Goal: Check status: Check status

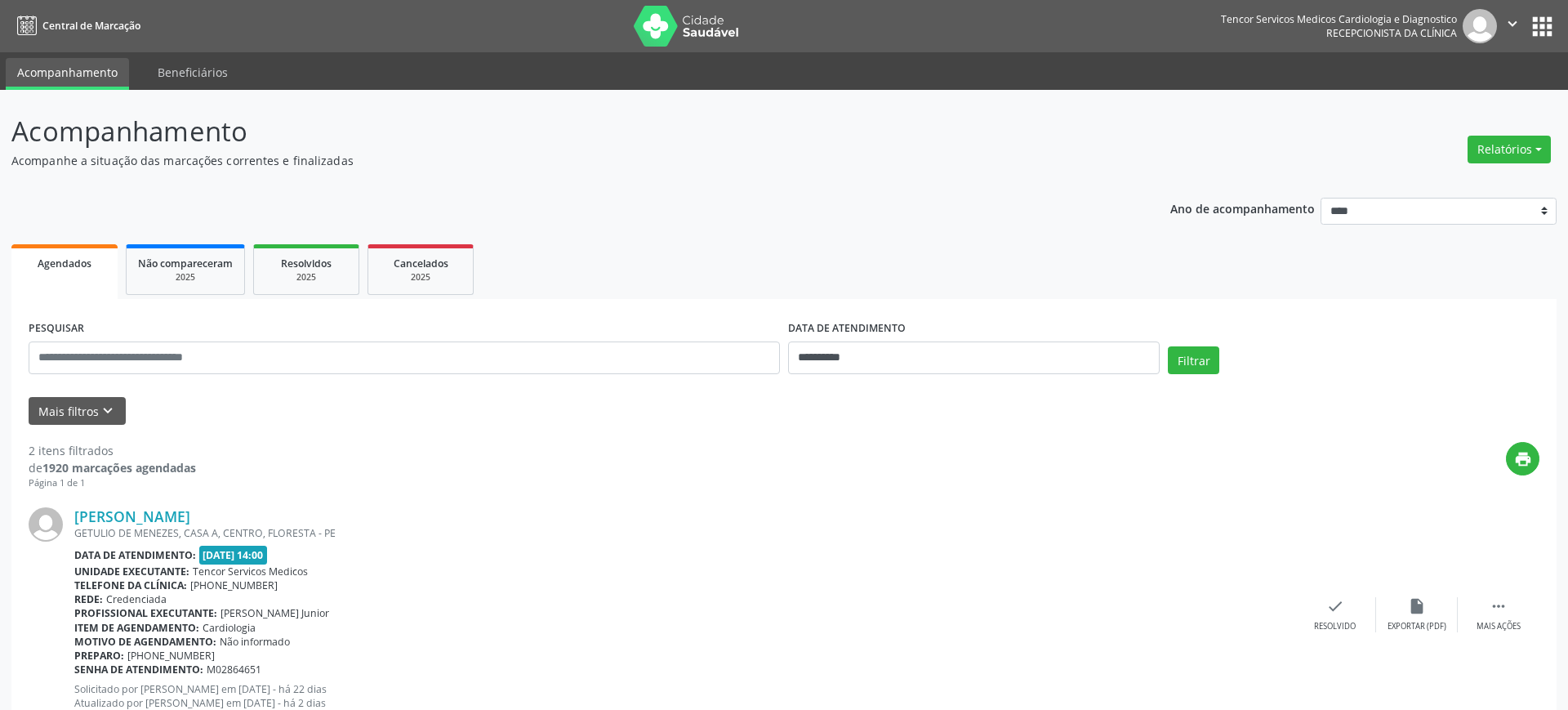
select select "*"
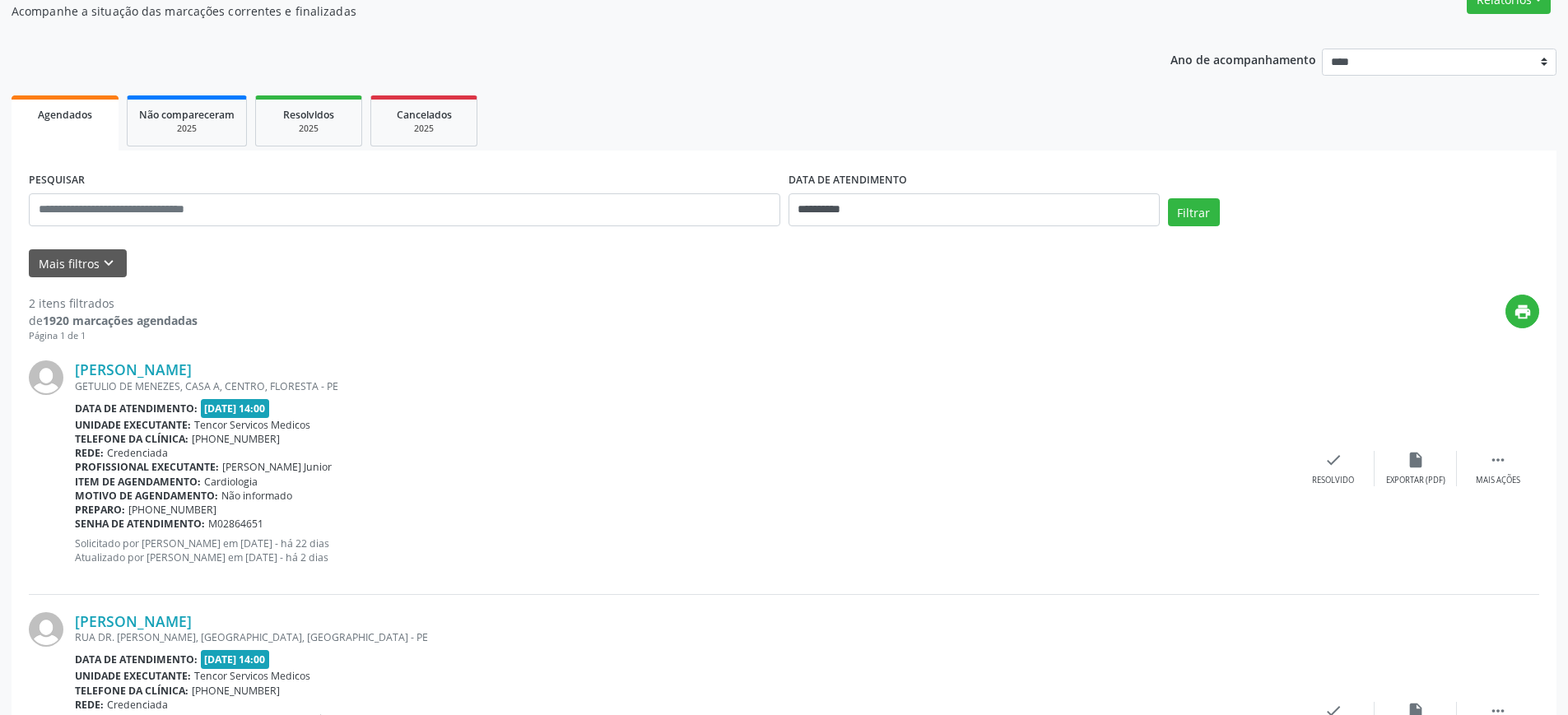
scroll to position [145, 0]
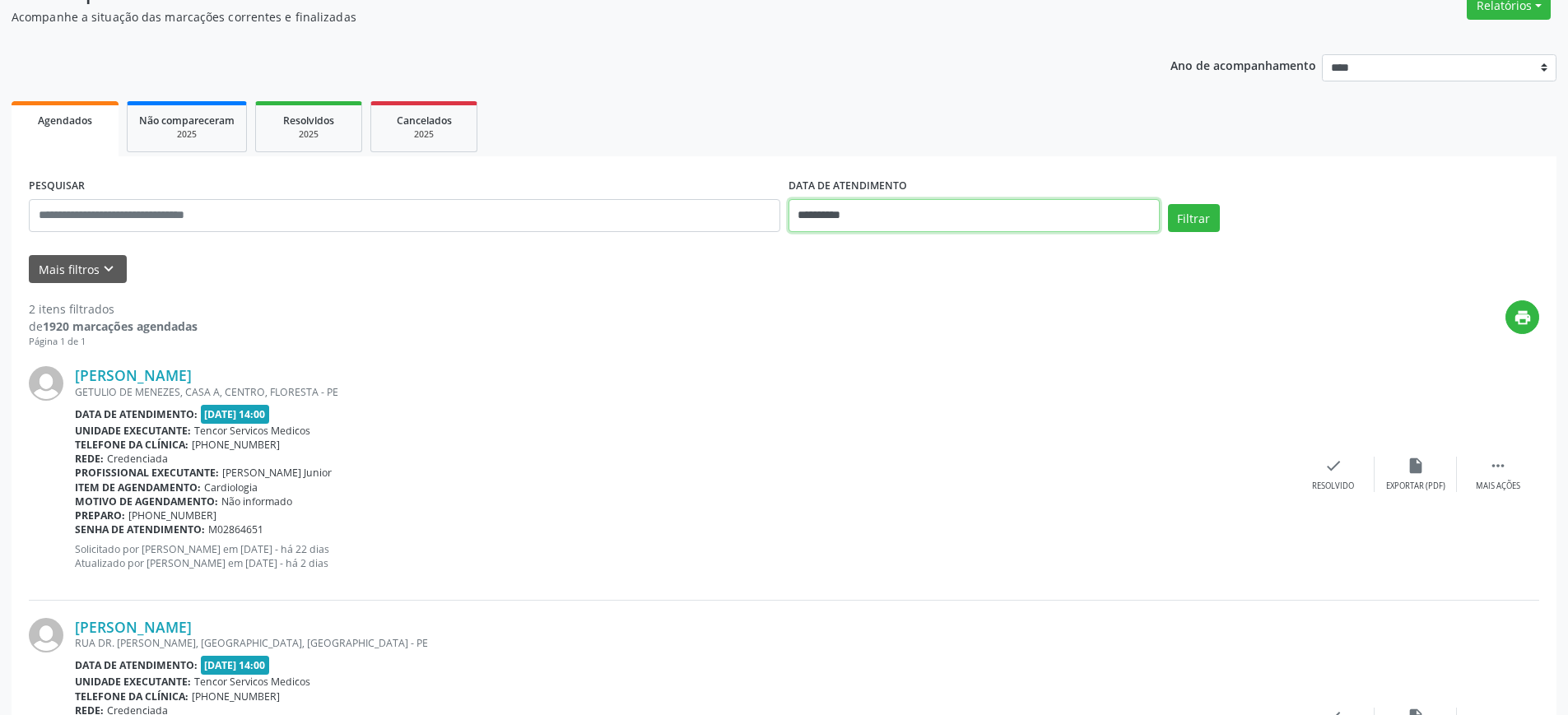
click at [980, 217] on input "**********" at bounding box center [974, 215] width 371 height 33
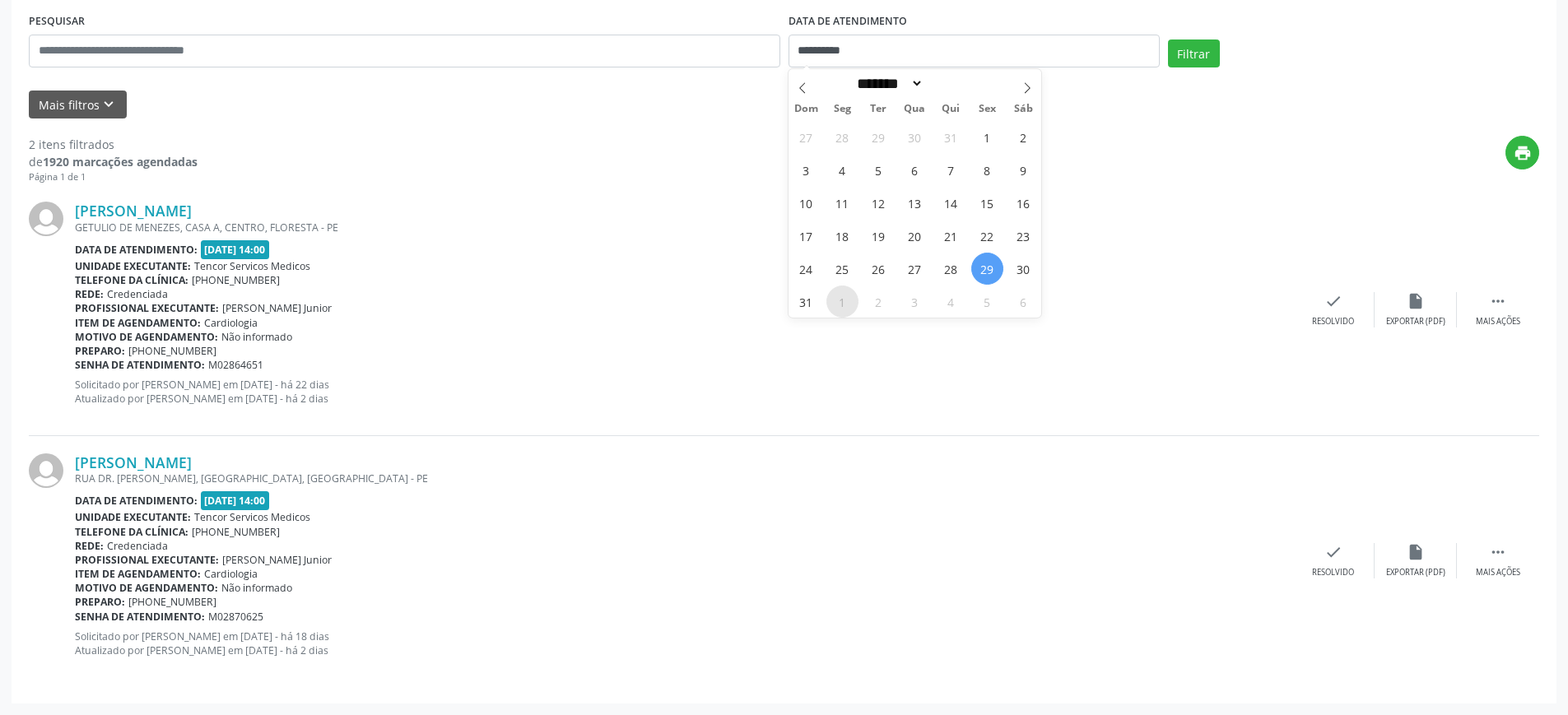
click at [845, 297] on span "1" at bounding box center [841, 301] width 32 height 32
type input "**********"
click at [850, 305] on span "1" at bounding box center [841, 301] width 32 height 32
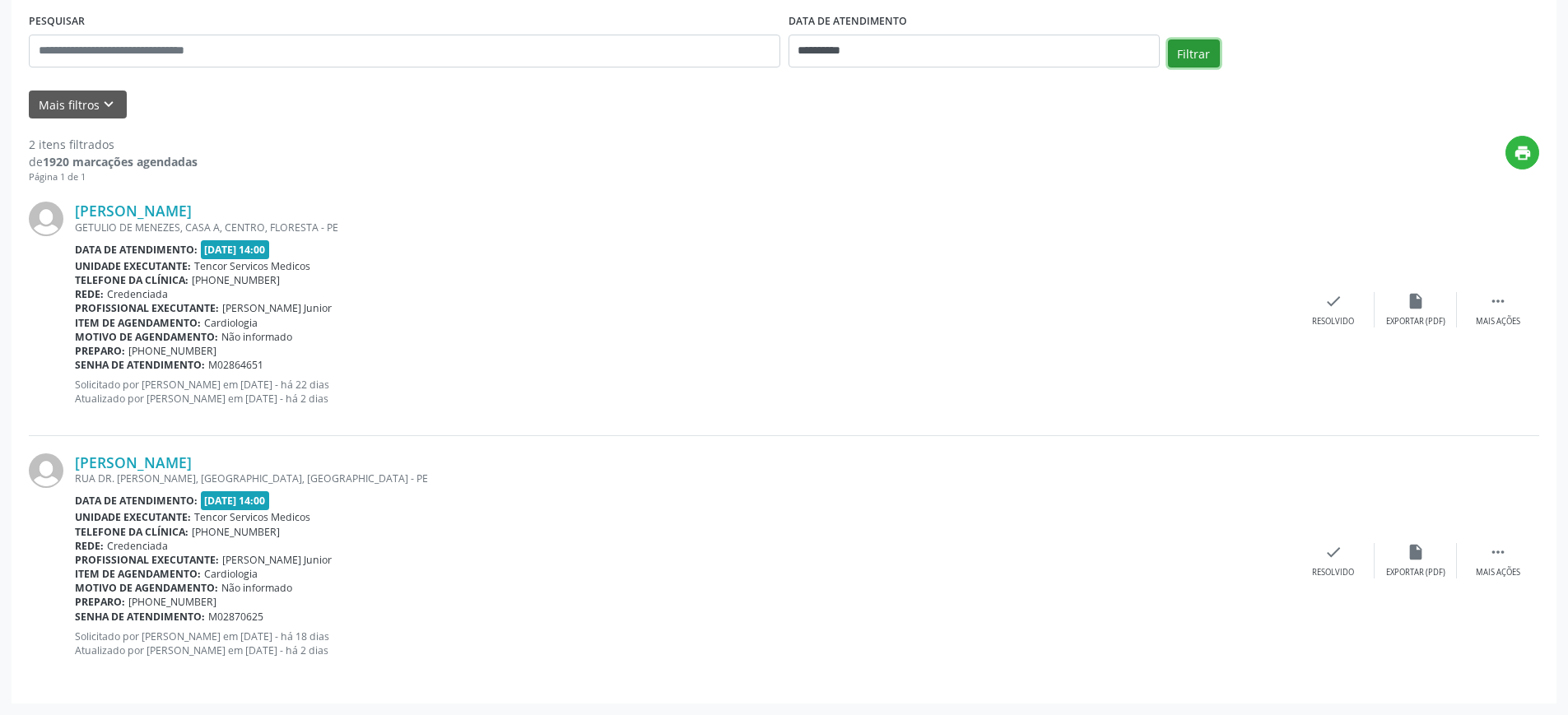
click at [1201, 55] on button "Filtrar" at bounding box center [1193, 53] width 51 height 28
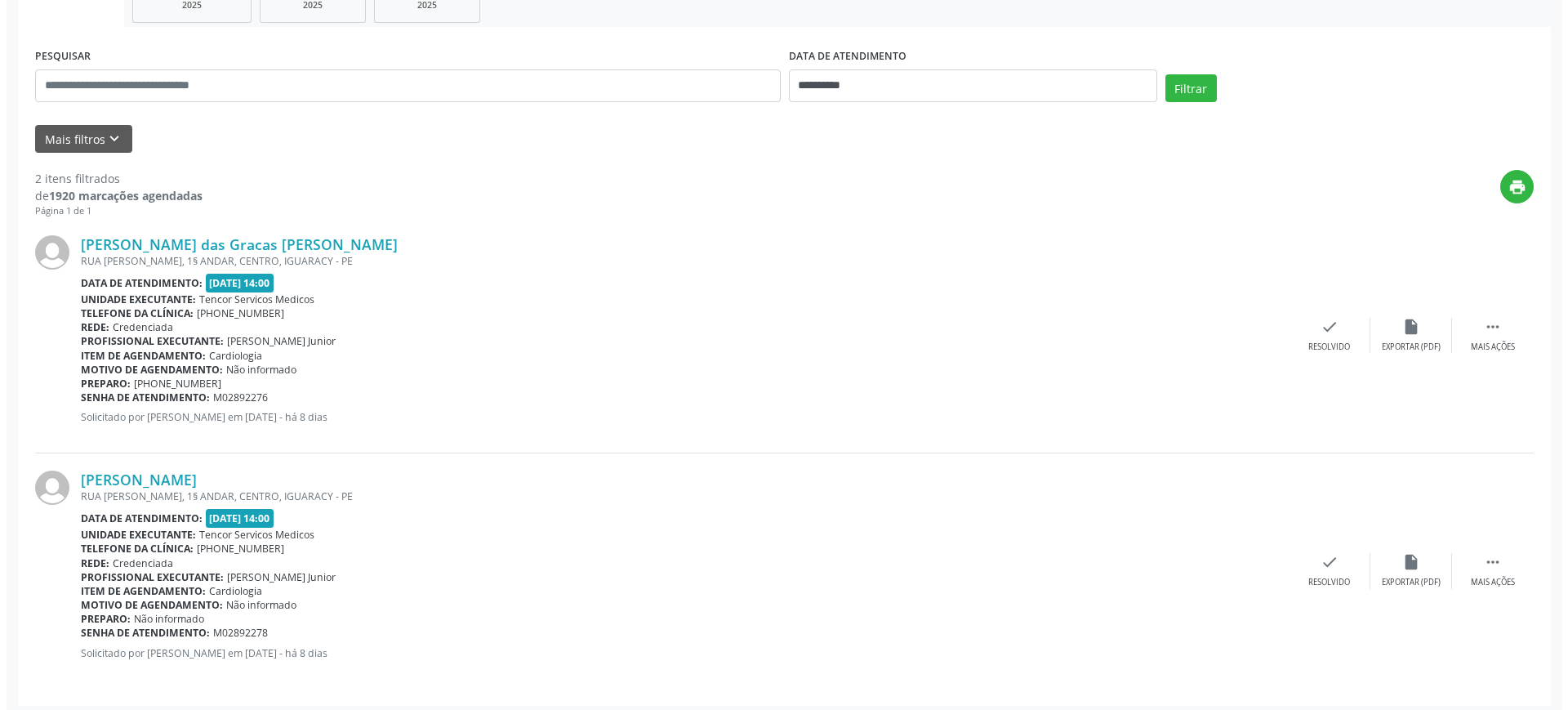
scroll to position [279, 0]
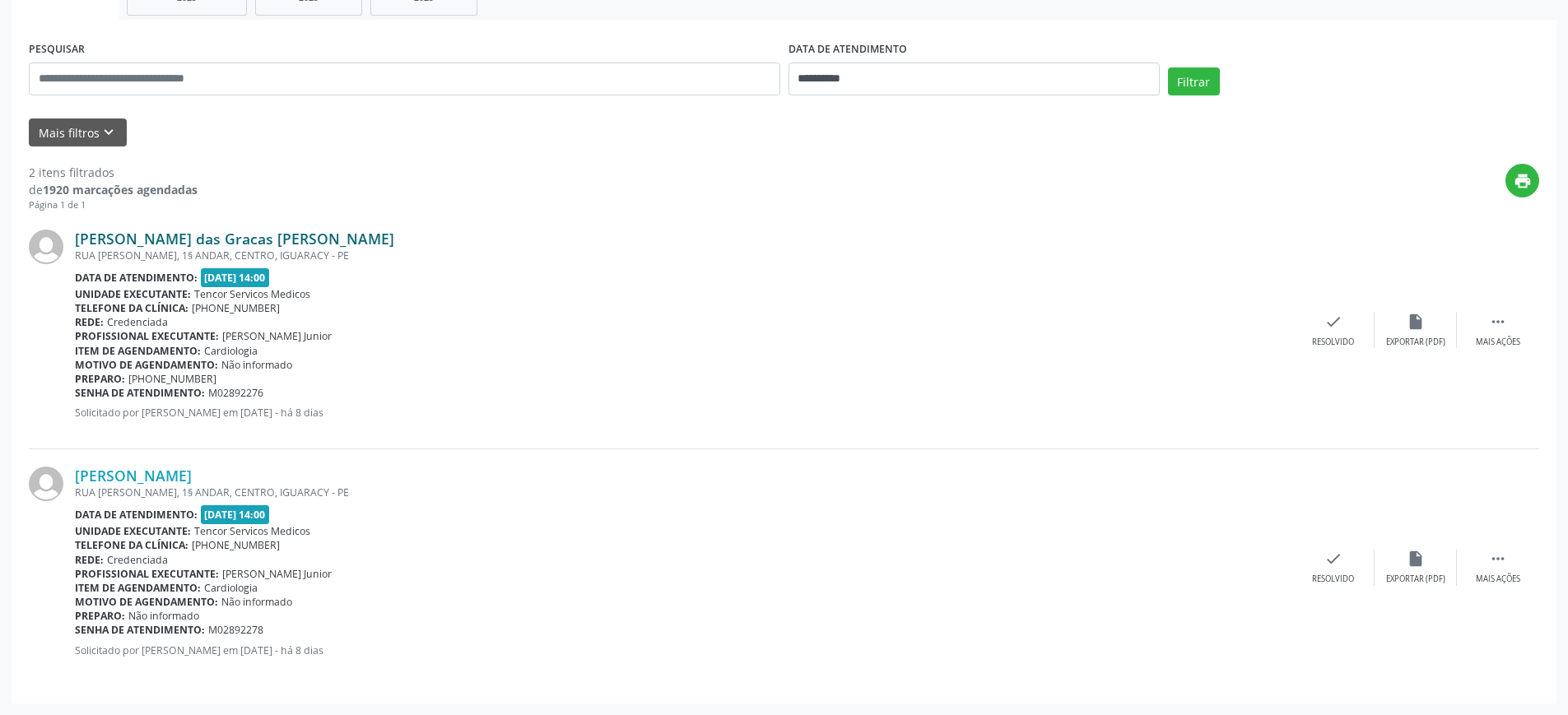
click at [275, 237] on link "[PERSON_NAME] das Gracas [PERSON_NAME]" at bounding box center [234, 238] width 319 height 18
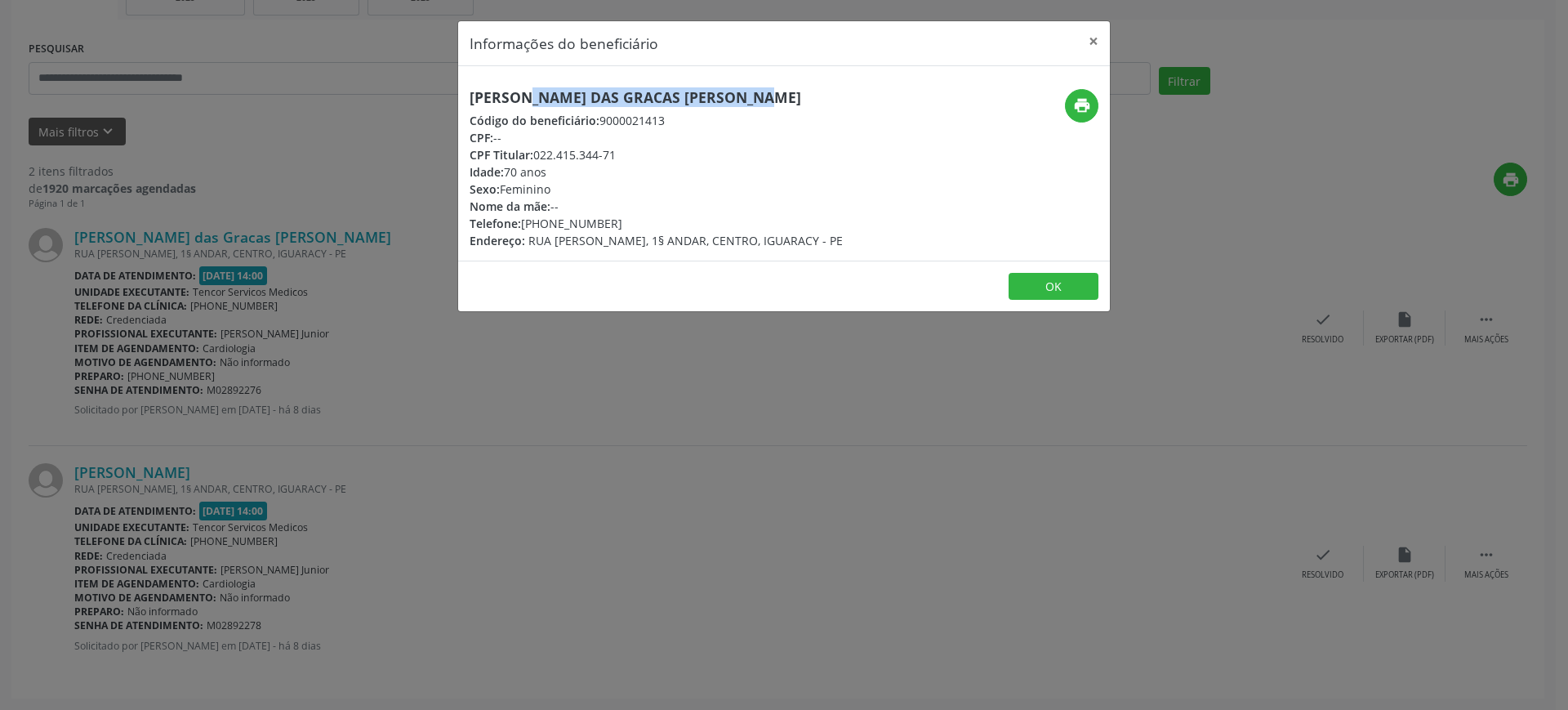
drag, startPoint x: 706, startPoint y: 100, endPoint x: 422, endPoint y: 100, distance: 284.0
click at [422, 100] on div "Informações do beneficiário × [PERSON_NAME] das Gracas [PERSON_NAME] Código do …" at bounding box center [784, 355] width 1568 height 710
copy h5 "[PERSON_NAME] das Gracas [PERSON_NAME]"
click at [1021, 301] on button "OK" at bounding box center [1054, 286] width 90 height 28
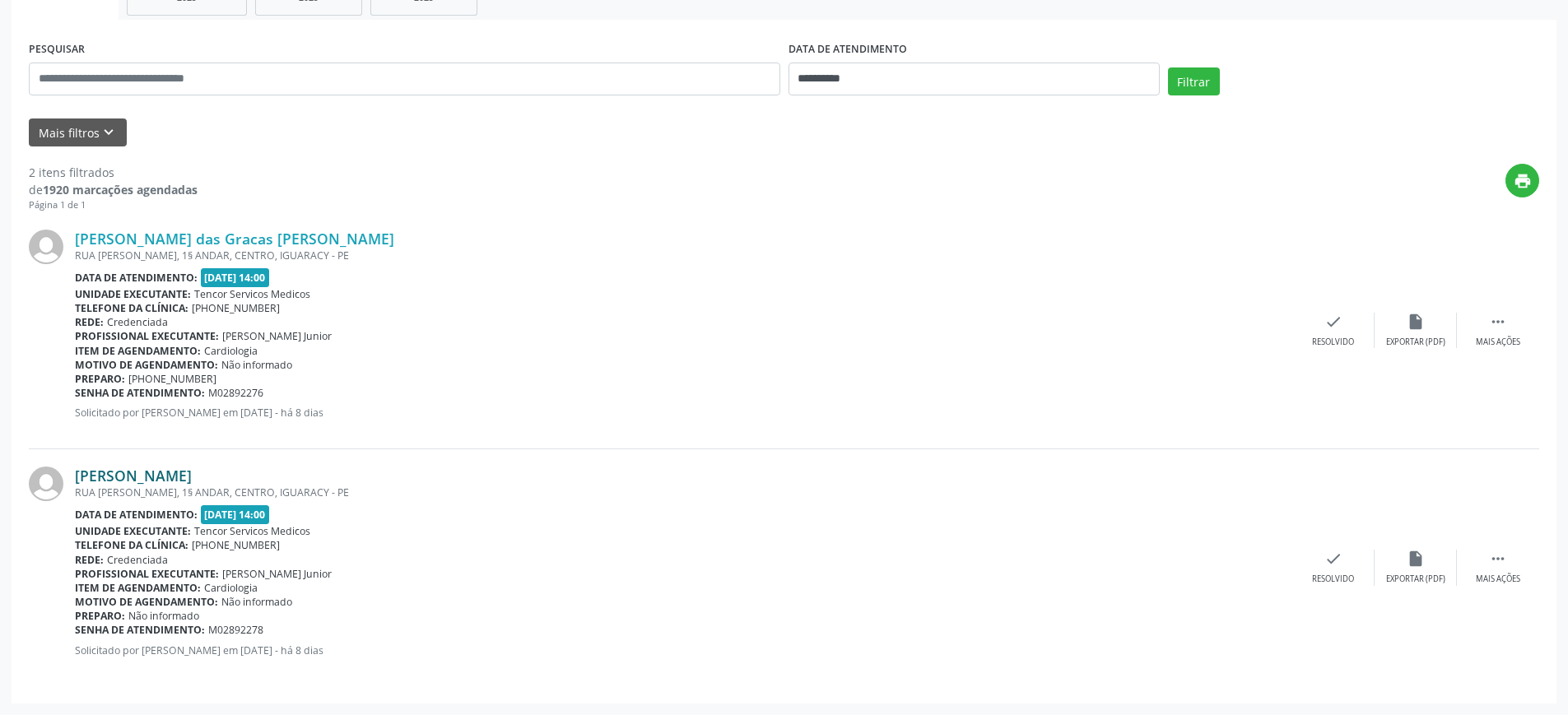
click at [192, 477] on link "[PERSON_NAME]" at bounding box center [133, 475] width 117 height 18
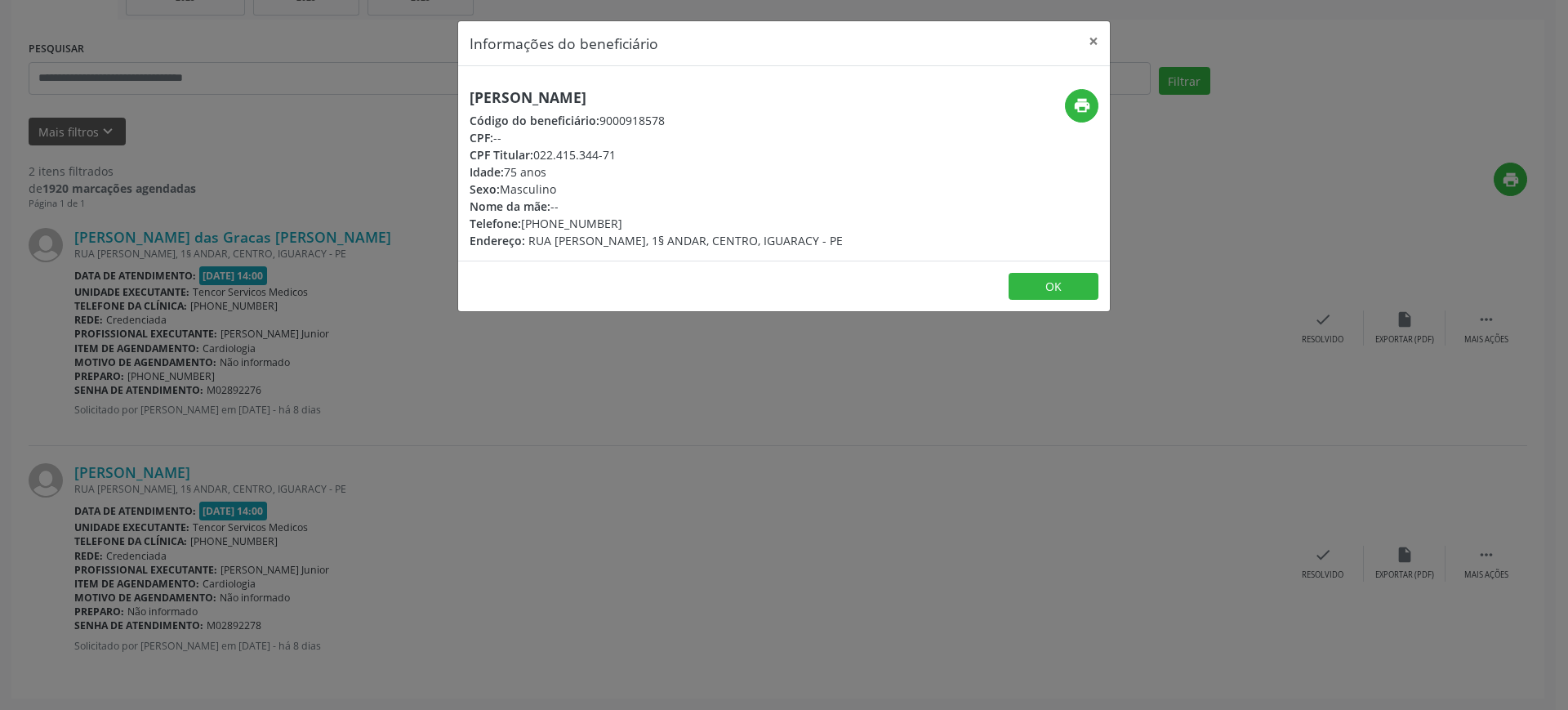
drag, startPoint x: 658, startPoint y: 99, endPoint x: 634, endPoint y: 98, distance: 24.0
click at [634, 98] on h5 "[PERSON_NAME]" at bounding box center [656, 98] width 373 height 17
click at [651, 100] on h5 "[PERSON_NAME]" at bounding box center [656, 98] width 373 height 17
drag, startPoint x: 651, startPoint y: 99, endPoint x: 466, endPoint y: 105, distance: 185.1
click at [454, 110] on div "Informações do beneficiário × [PERSON_NAME] Código do beneficiário: 9000918578 …" at bounding box center [784, 355] width 1568 height 710
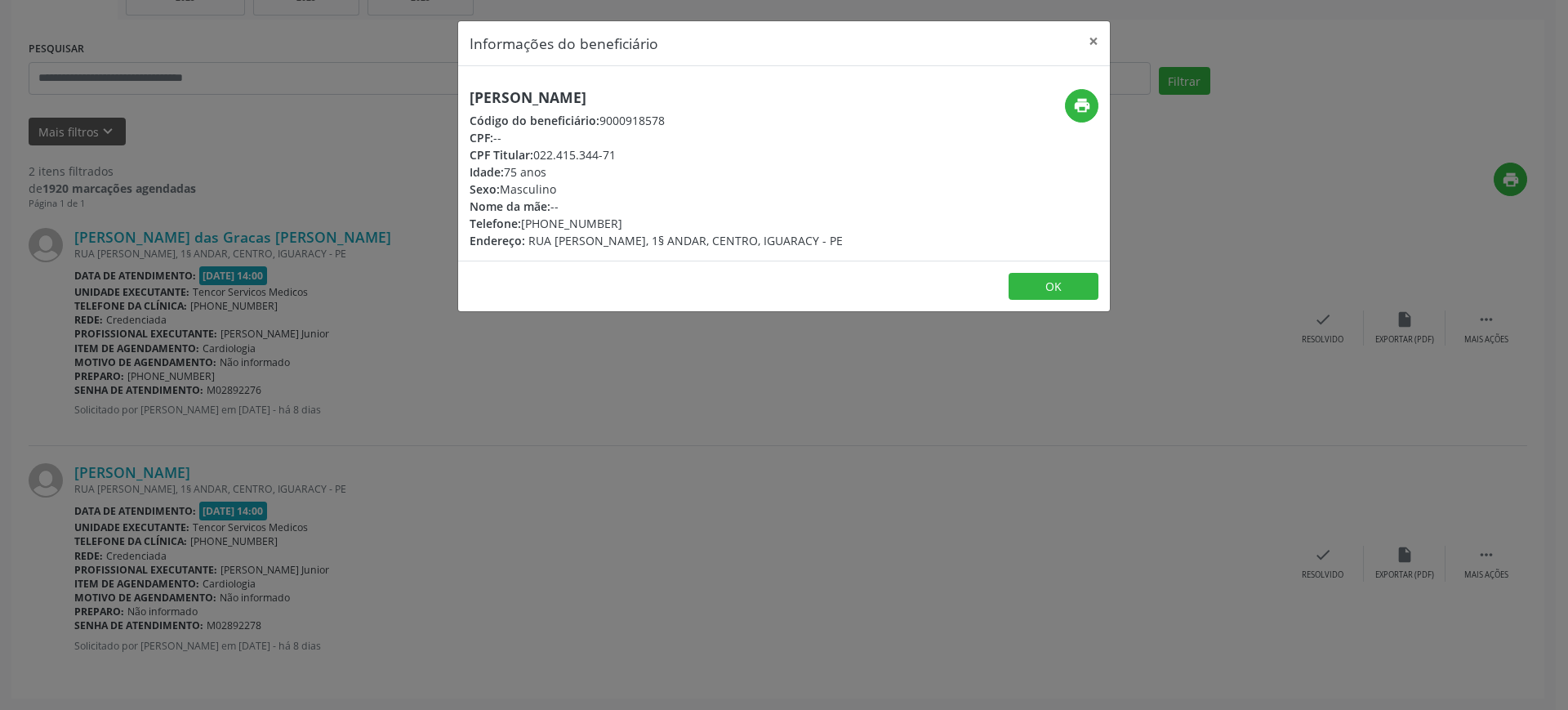
click at [587, 100] on h5 "[PERSON_NAME]" at bounding box center [656, 98] width 373 height 17
click at [638, 92] on h5 "[PERSON_NAME]" at bounding box center [656, 98] width 373 height 17
click at [641, 92] on h5 "[PERSON_NAME]" at bounding box center [656, 98] width 373 height 17
drag, startPoint x: 655, startPoint y: 96, endPoint x: 458, endPoint y: 94, distance: 197.0
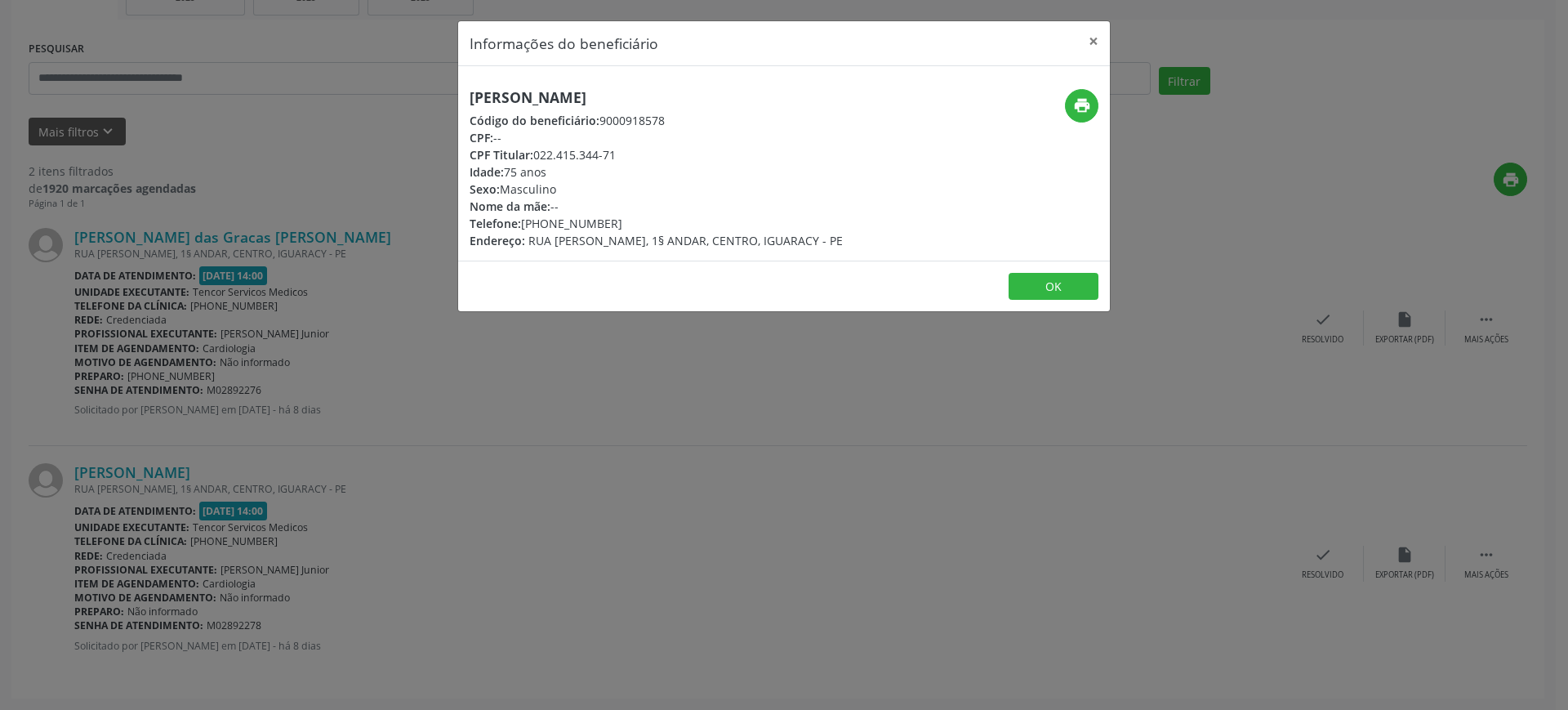
click at [458, 94] on div "[PERSON_NAME] Código do beneficiário: 9000918578 CPF: -- CPF Titular: 022.415.3…" at bounding box center [675, 169] width 434 height 160
copy h5 "[PERSON_NAME]"
